Goal: Task Accomplishment & Management: Complete application form

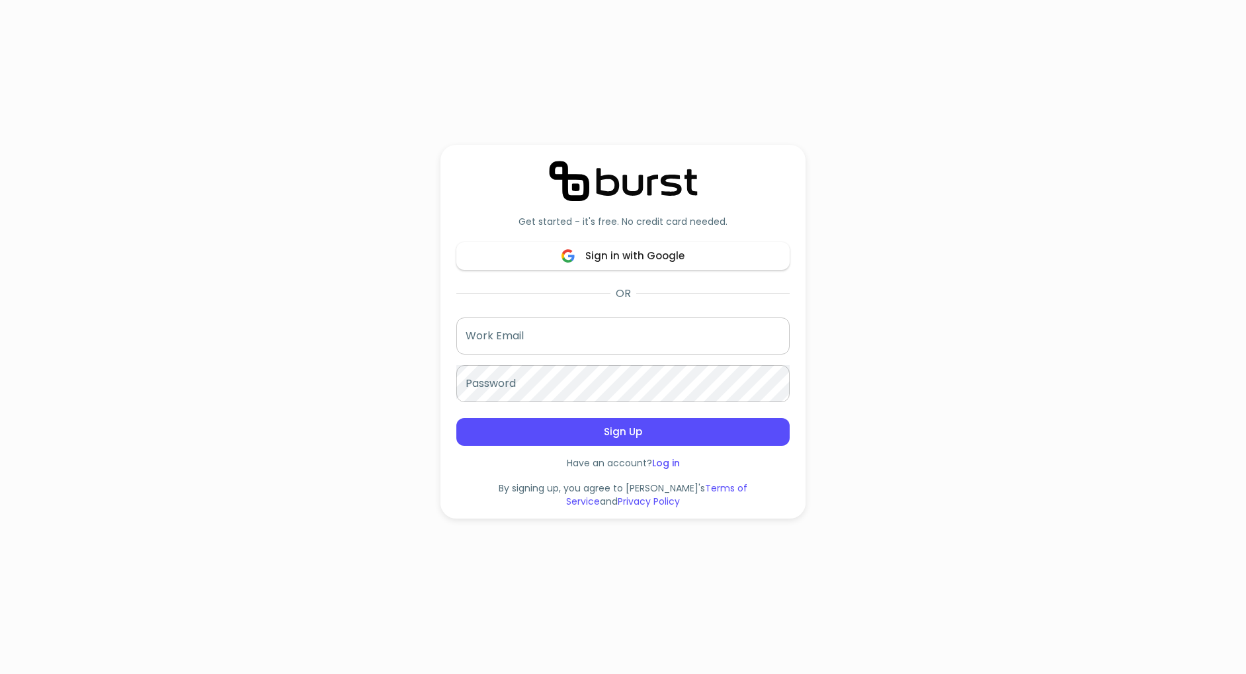
scroll to position [198, 0]
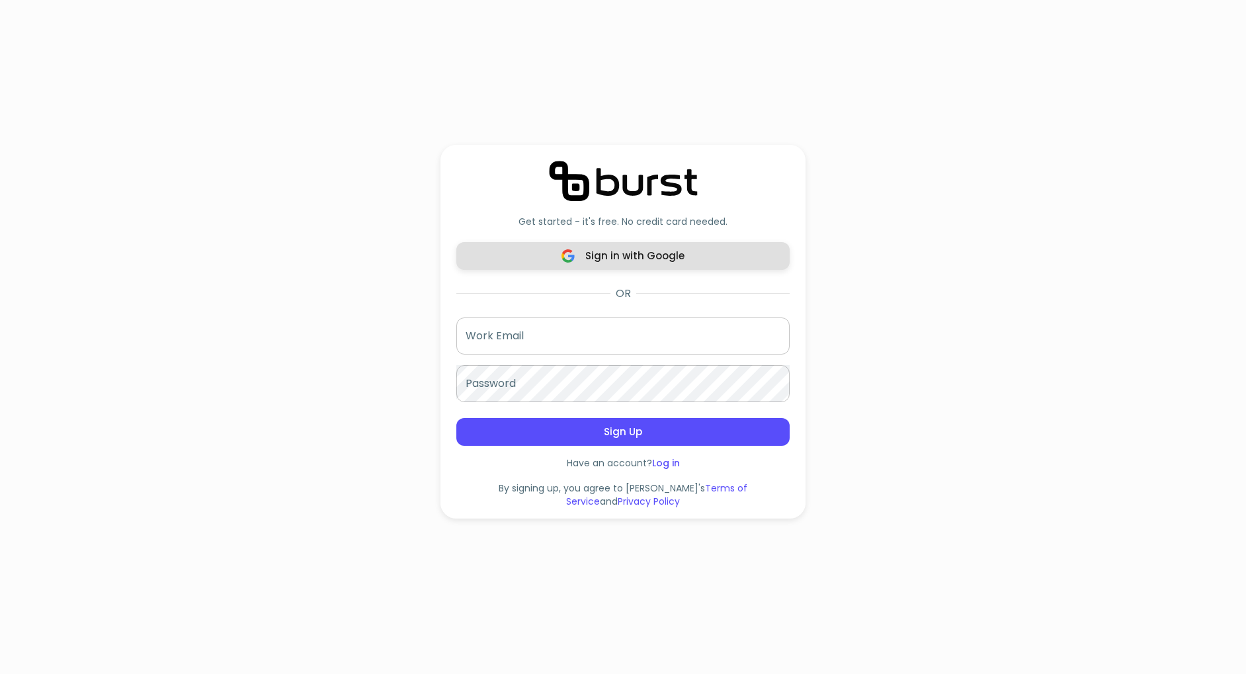
click at [647, 263] on span "Sign in with Google" at bounding box center [623, 255] width 304 height 17
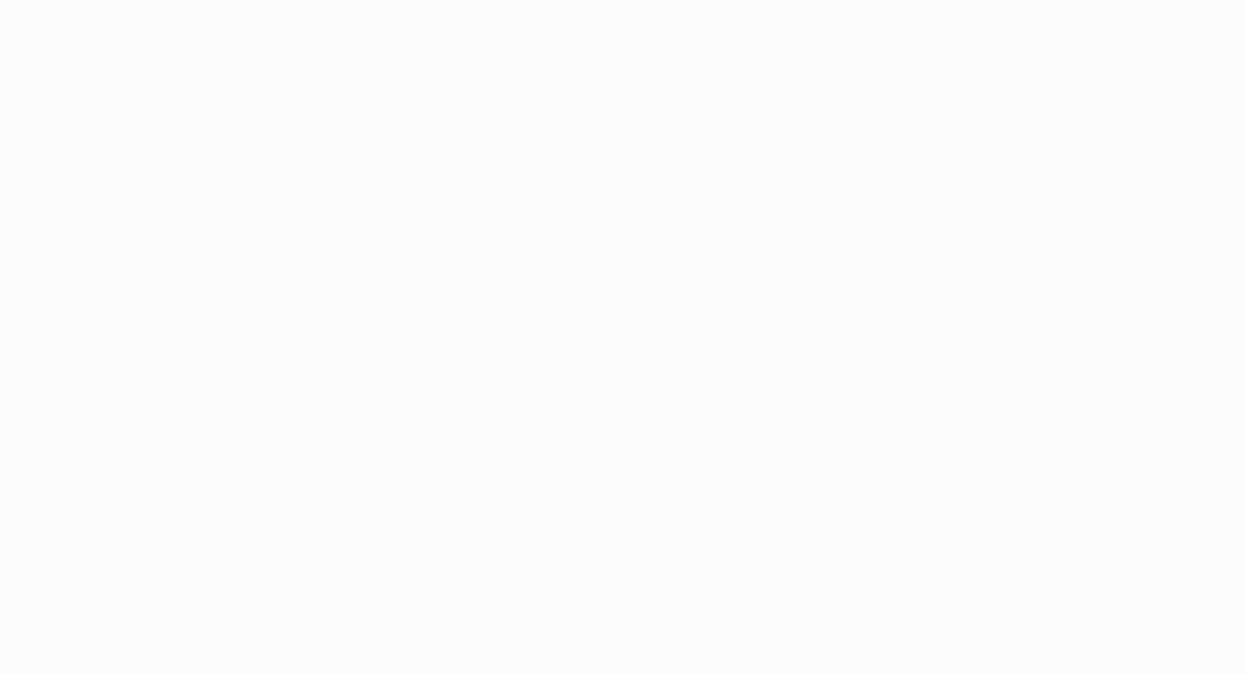
scroll to position [198, 0]
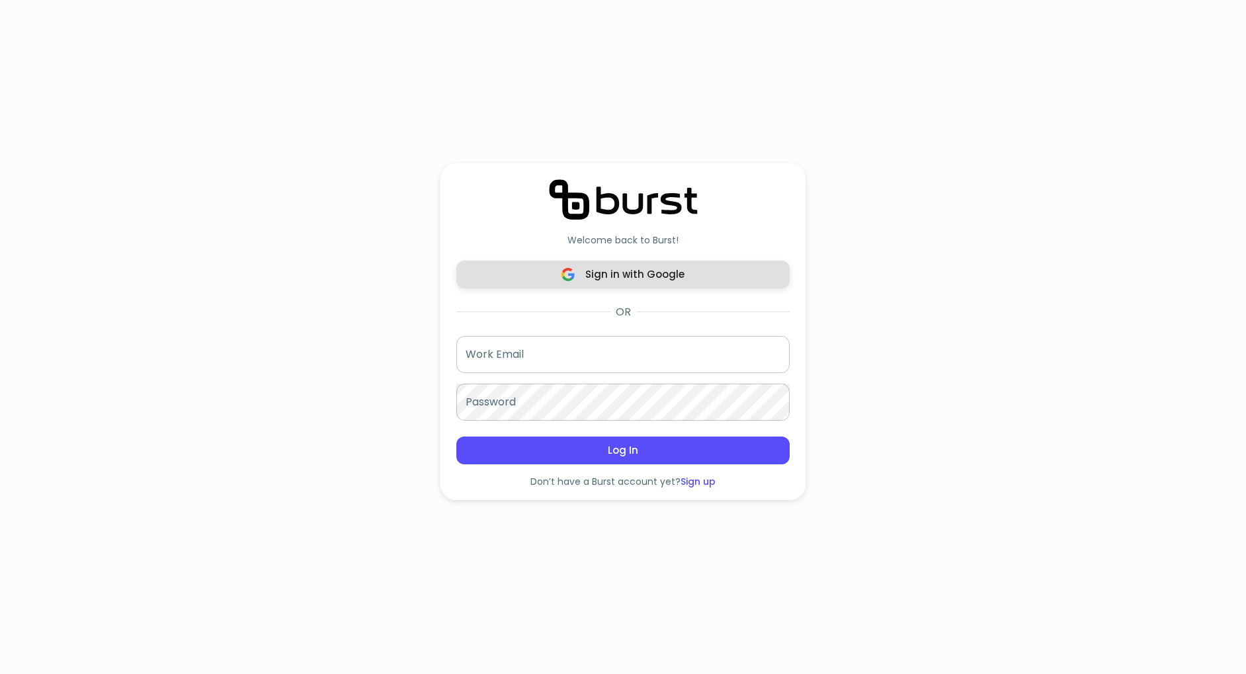
click at [682, 270] on span "Sign in with Google" at bounding box center [623, 274] width 304 height 17
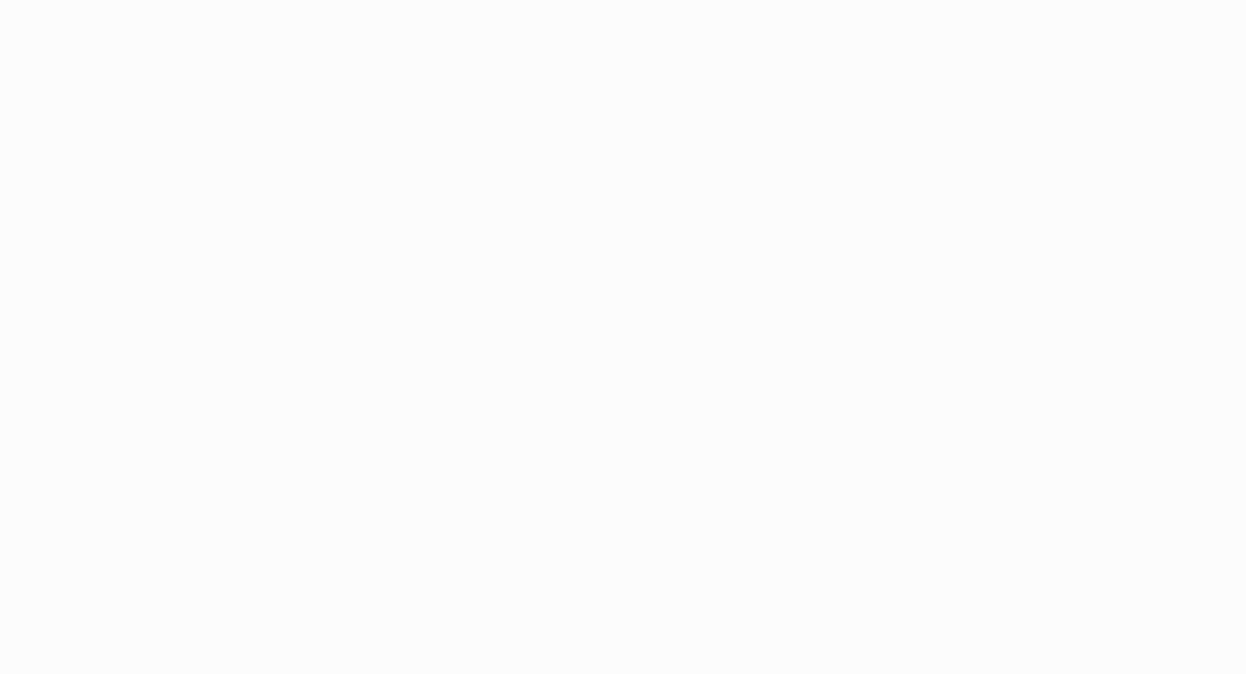
scroll to position [198, 0]
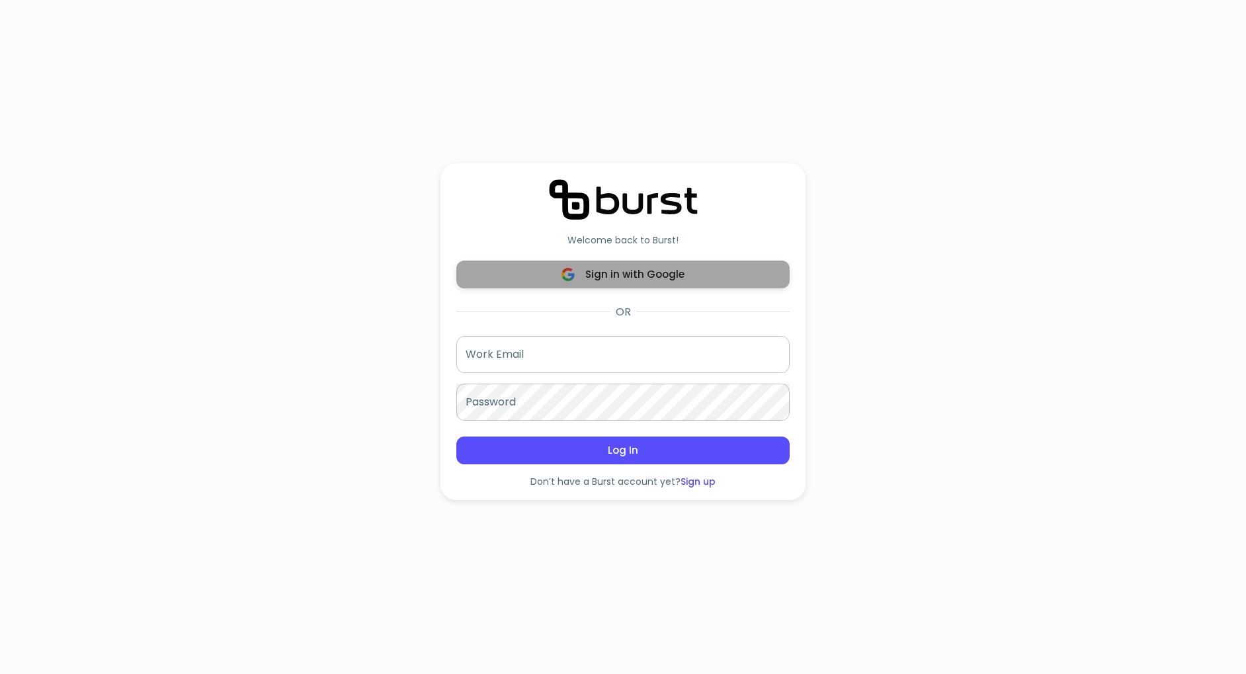
click at [635, 269] on span "Sign in with Google" at bounding box center [623, 274] width 304 height 17
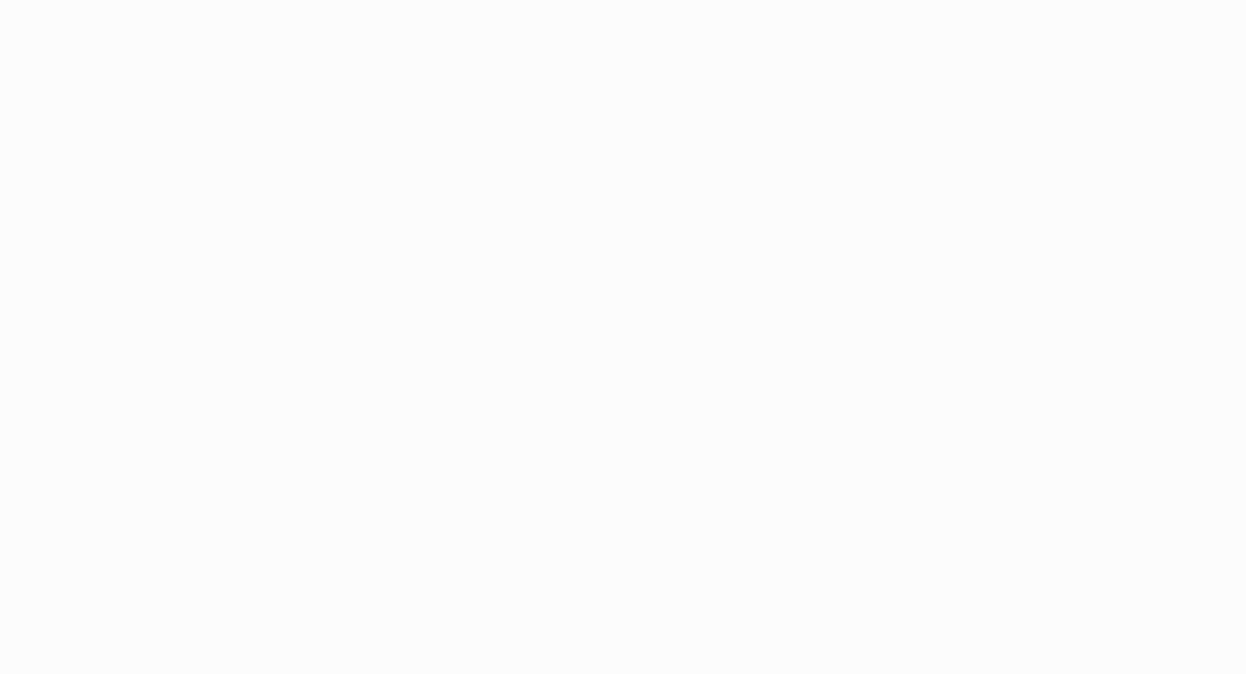
scroll to position [198, 0]
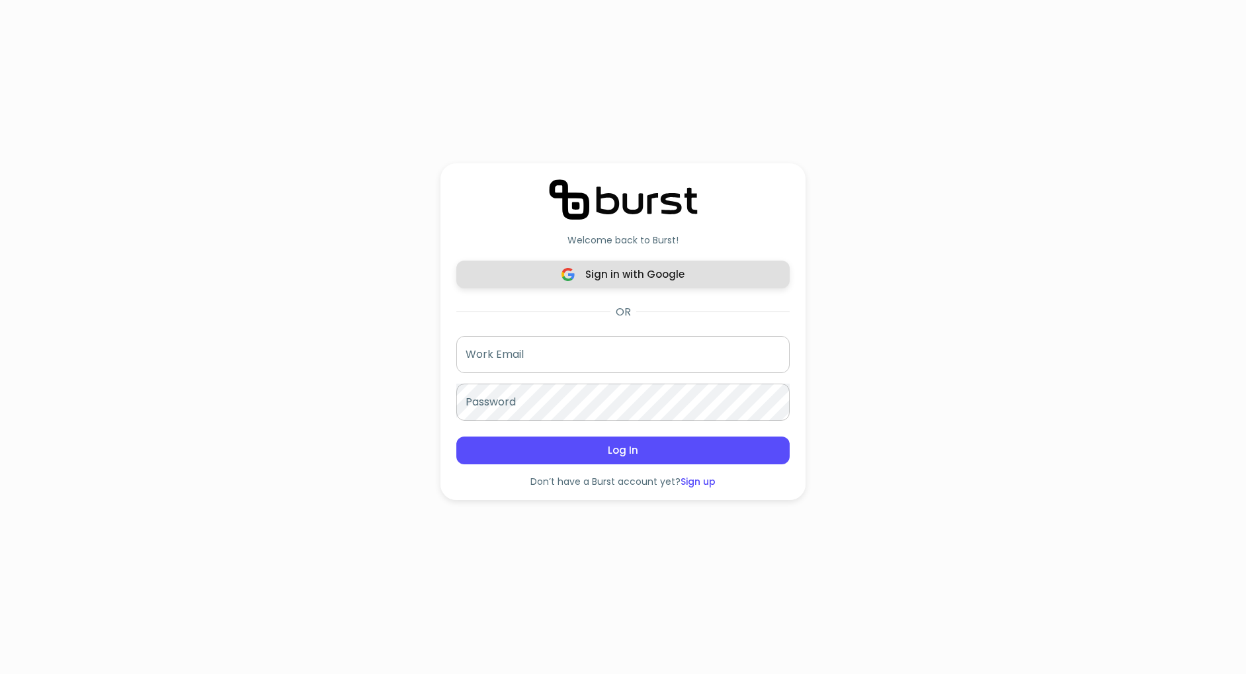
scroll to position [198, 0]
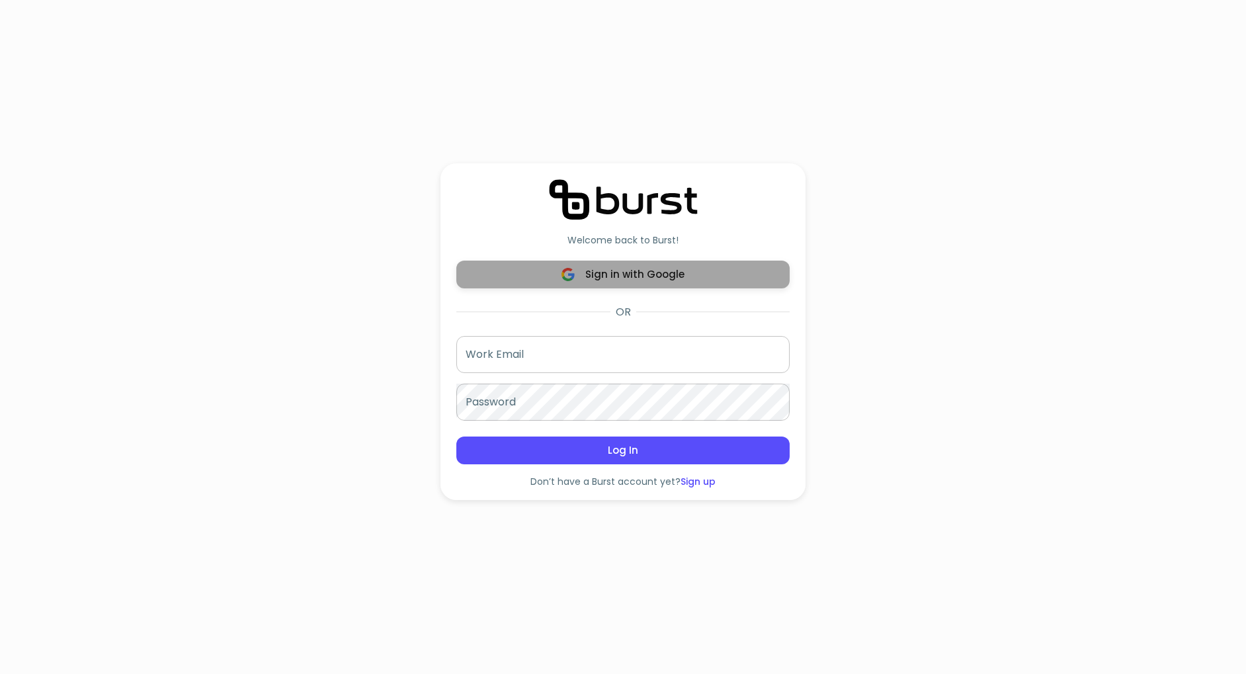
click at [685, 266] on span "Sign in with Google" at bounding box center [623, 274] width 304 height 17
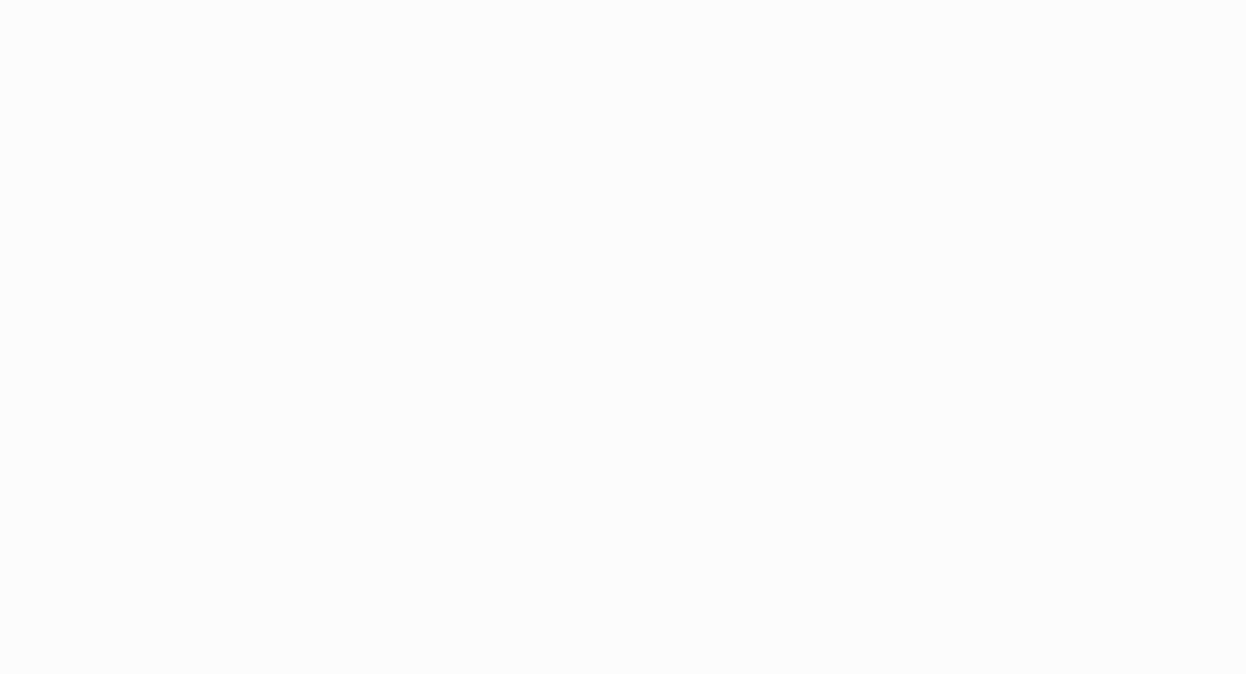
scroll to position [198, 0]
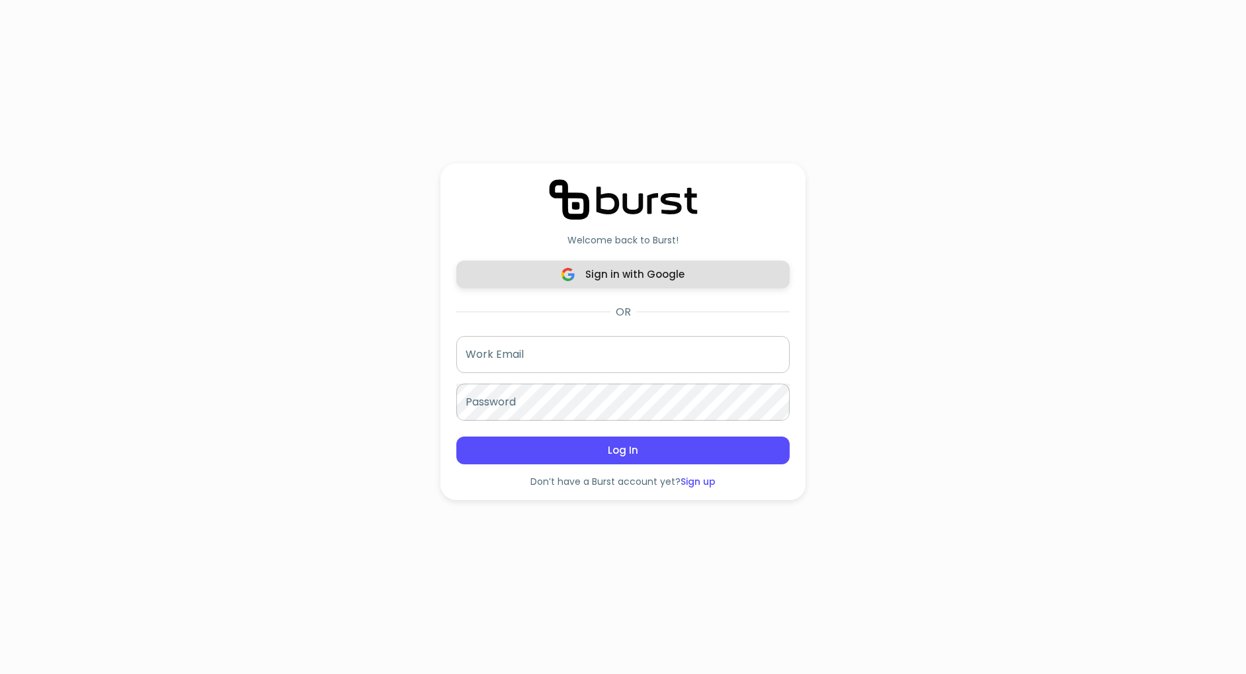
click at [657, 272] on span "Sign in with Google" at bounding box center [623, 274] width 304 height 17
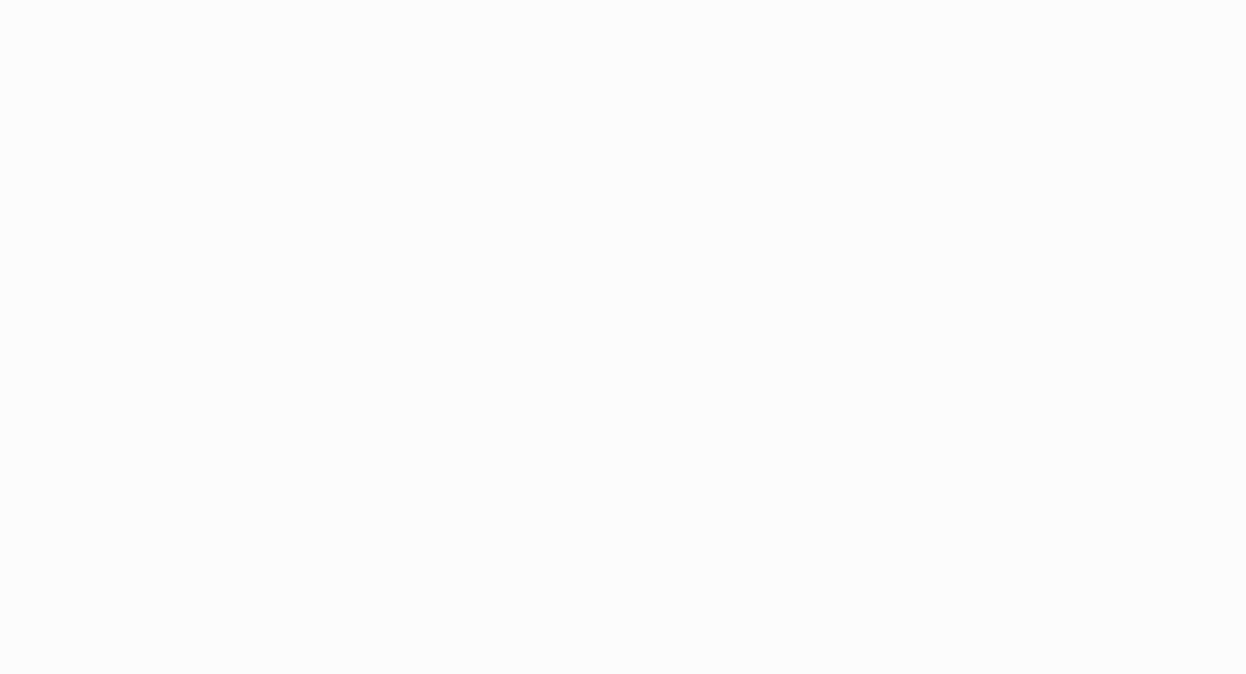
scroll to position [198, 0]
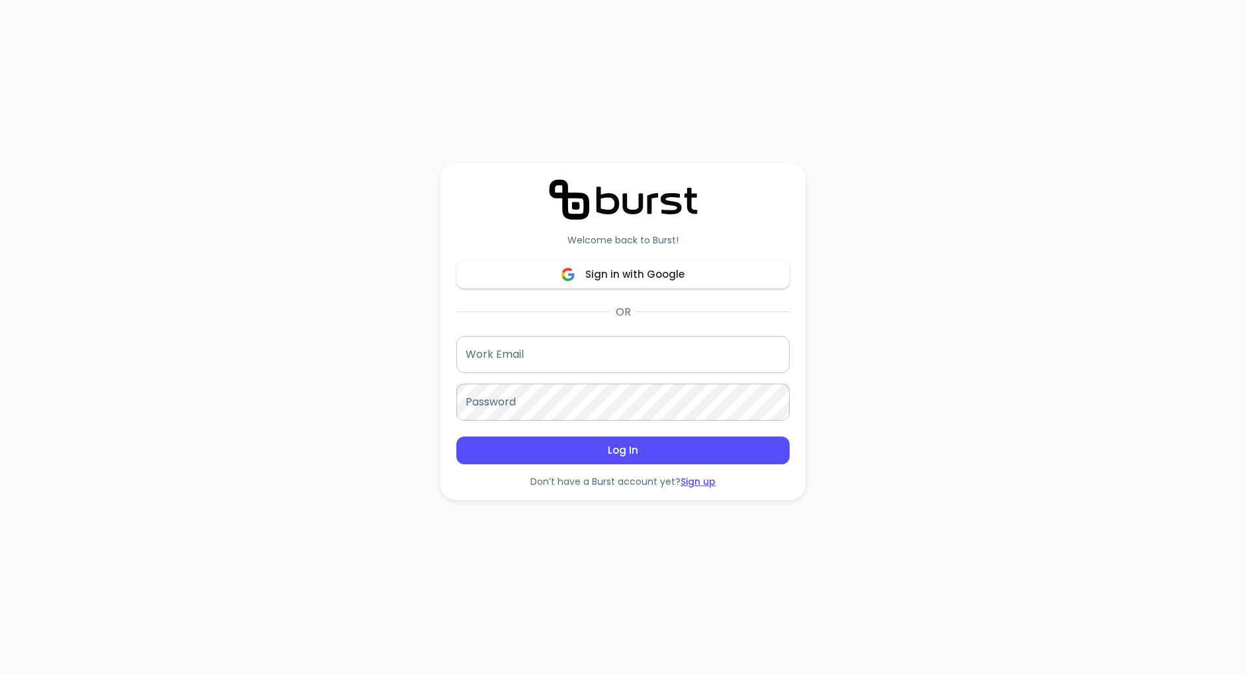
click at [694, 481] on link "Sign up" at bounding box center [697, 481] width 35 height 13
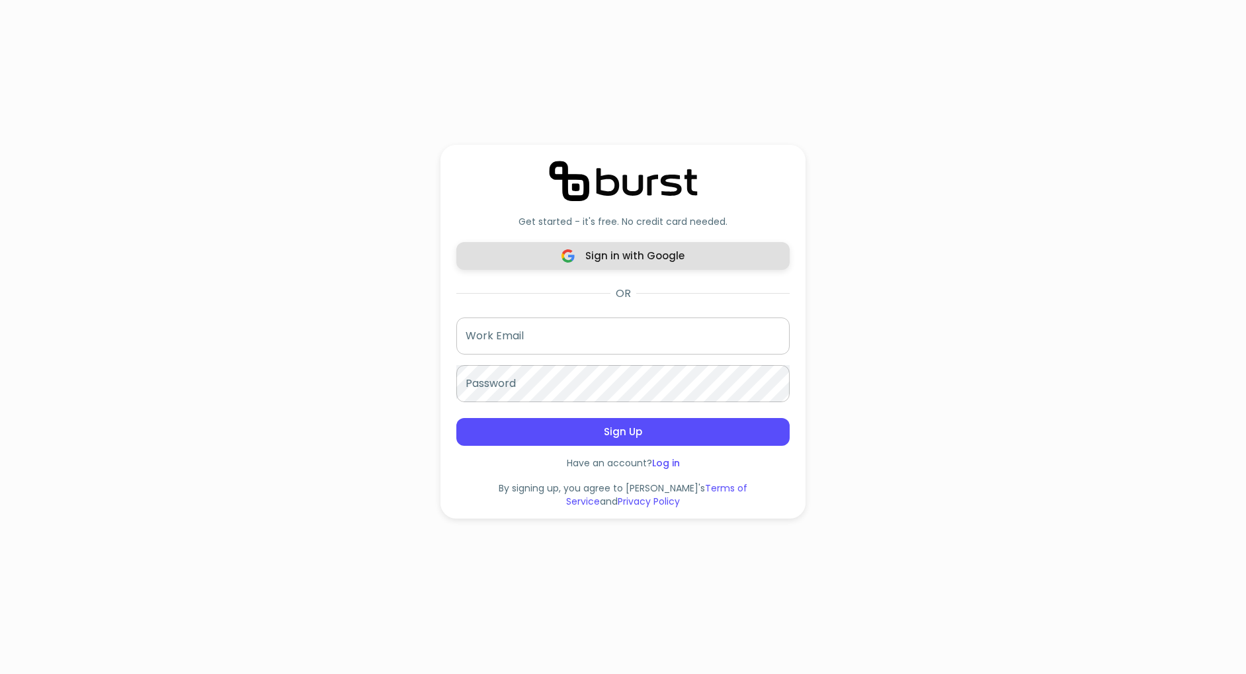
click at [633, 262] on span "Sign in with Google" at bounding box center [623, 255] width 304 height 17
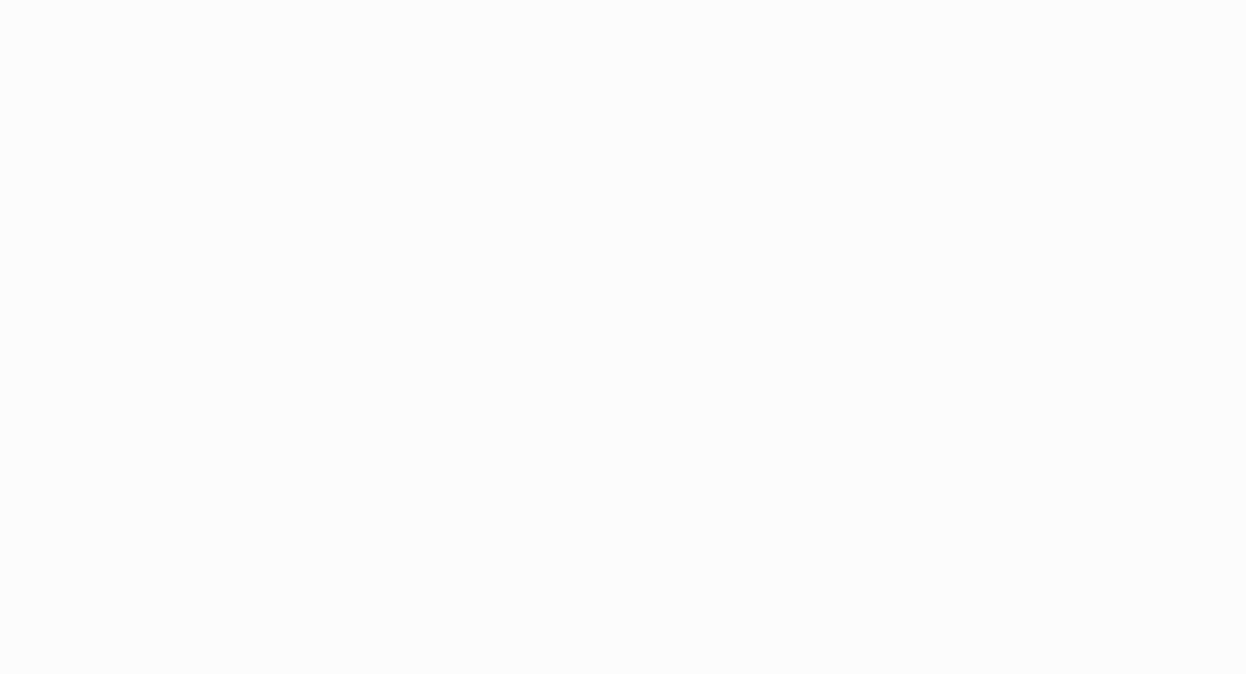
scroll to position [198, 0]
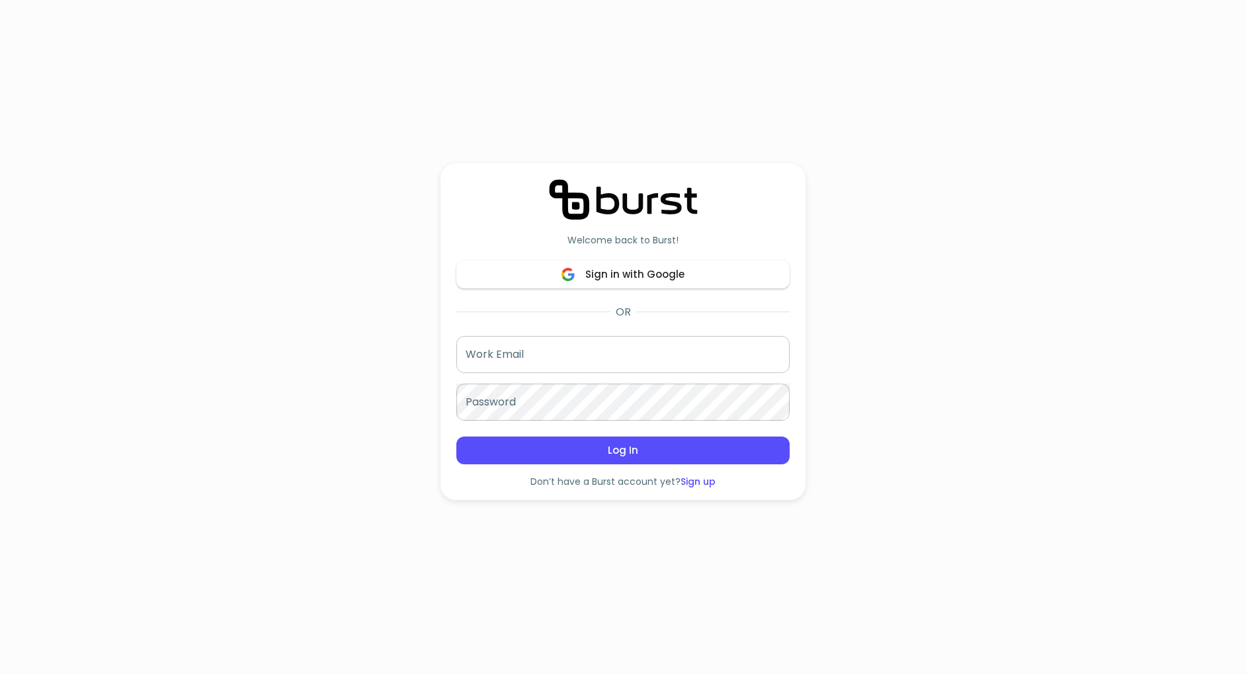
scroll to position [198, 0]
click at [611, 203] on img at bounding box center [623, 199] width 149 height 41
click at [580, 192] on img at bounding box center [623, 199] width 149 height 41
click at [698, 487] on link "Sign up" at bounding box center [697, 481] width 35 height 13
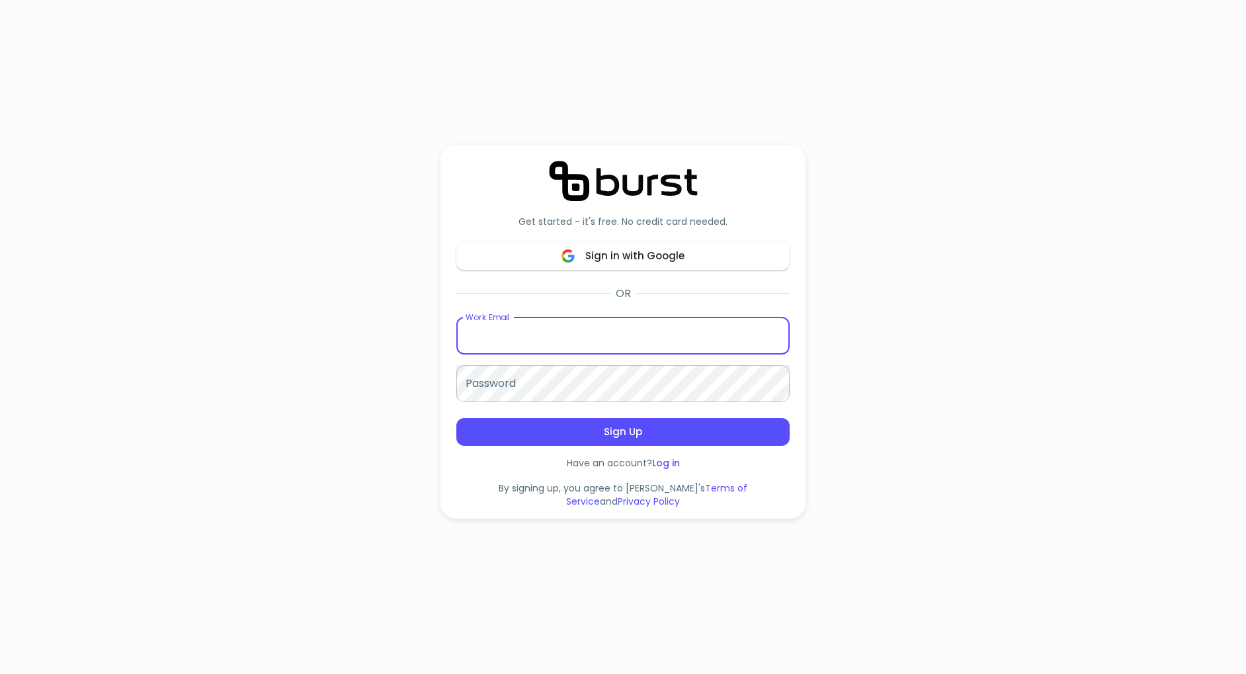
click at [568, 349] on input "email" at bounding box center [622, 335] width 333 height 37
click at [292, 311] on div "Get started - it's free. No credit card needed. Sign in with Google OR Work Ema…" at bounding box center [623, 337] width 1246 height 674
